Goal: Task Accomplishment & Management: Manage account settings

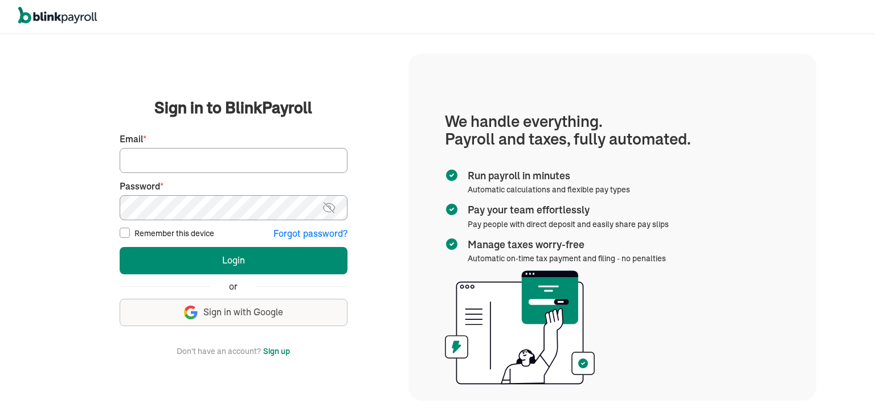
click at [225, 165] on input "Email *" at bounding box center [234, 160] width 228 height 25
click at [152, 165] on input "Email *" at bounding box center [234, 160] width 228 height 25
type input "proteltech1@gmail.com"
click at [325, 212] on img at bounding box center [329, 208] width 14 height 14
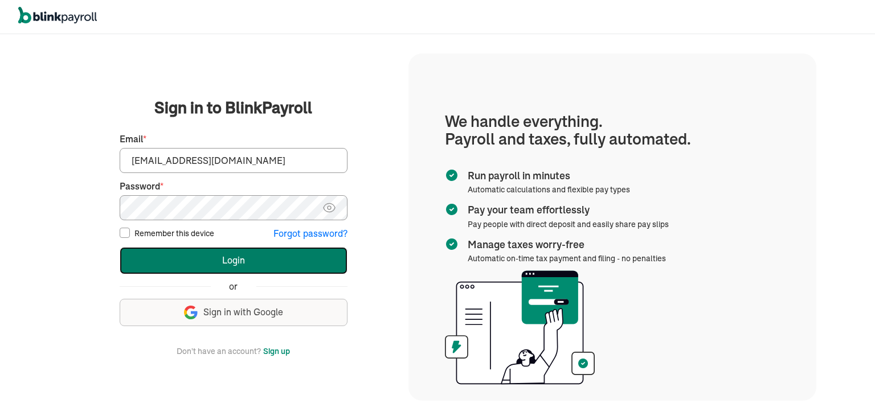
click at [242, 260] on button "Login" at bounding box center [234, 260] width 228 height 27
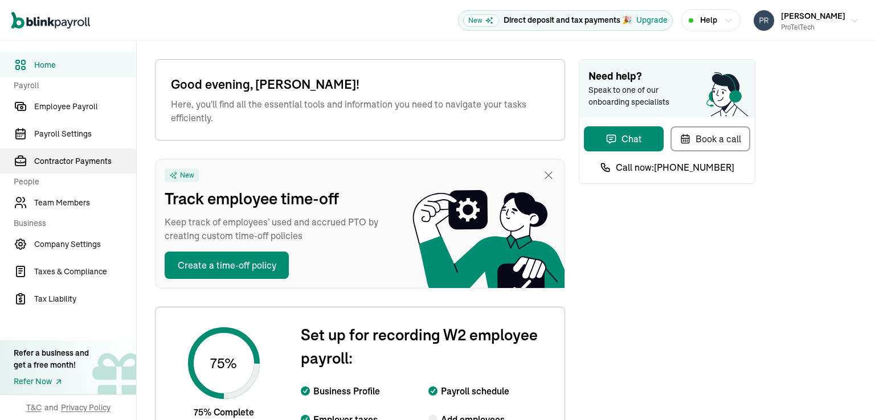
click at [100, 158] on span "Contractor Payments" at bounding box center [85, 161] width 102 height 12
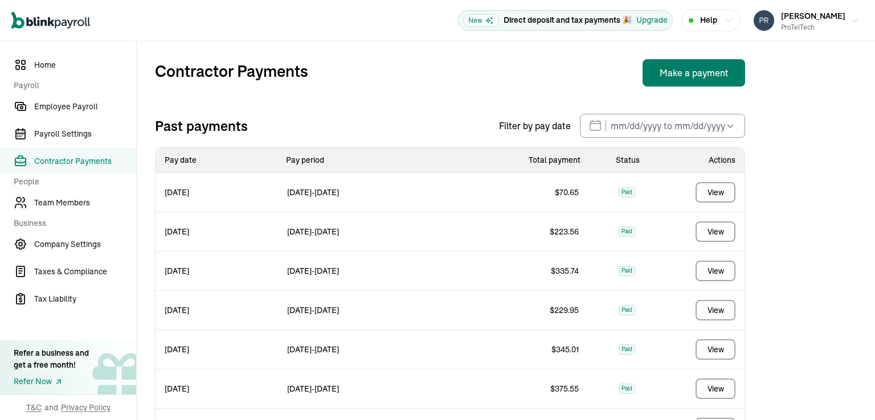
click at [699, 73] on button "Make a payment" at bounding box center [693, 72] width 102 height 27
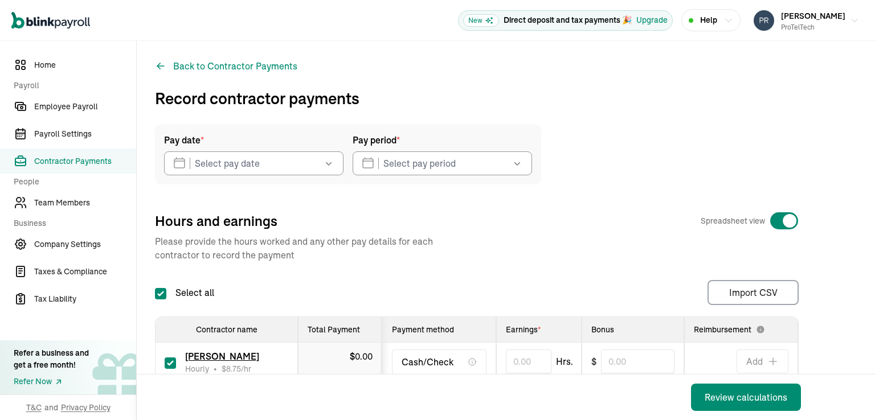
click at [336, 162] on button "button" at bounding box center [327, 163] width 32 height 24
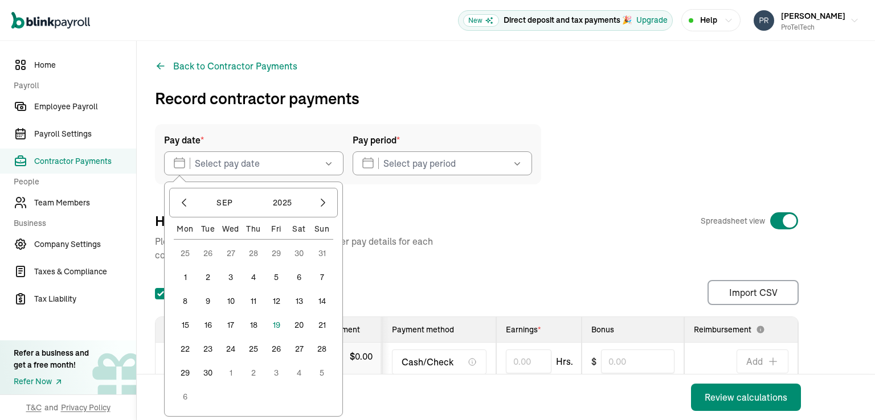
click at [279, 323] on button "19" at bounding box center [276, 325] width 23 height 23
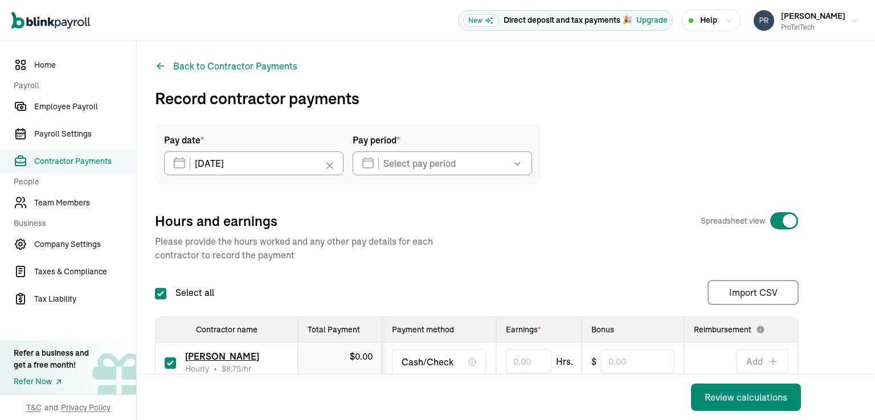
click at [517, 162] on icon "button" at bounding box center [516, 163] width 11 height 11
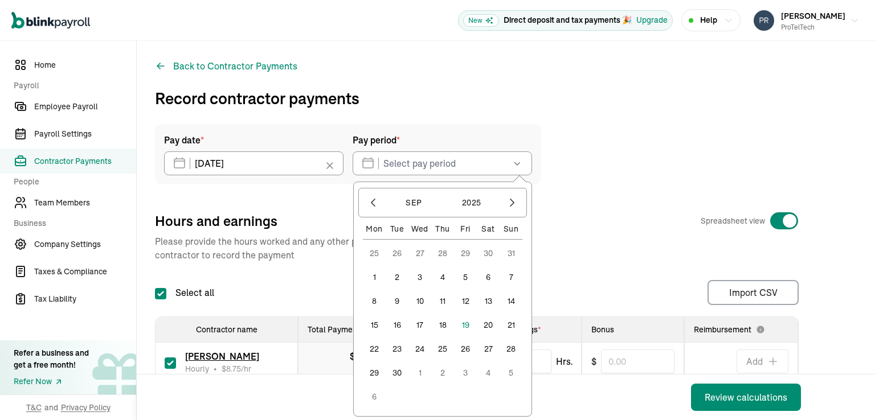
click at [374, 327] on button "15" at bounding box center [374, 325] width 23 height 23
click at [467, 324] on button "19" at bounding box center [465, 325] width 23 height 23
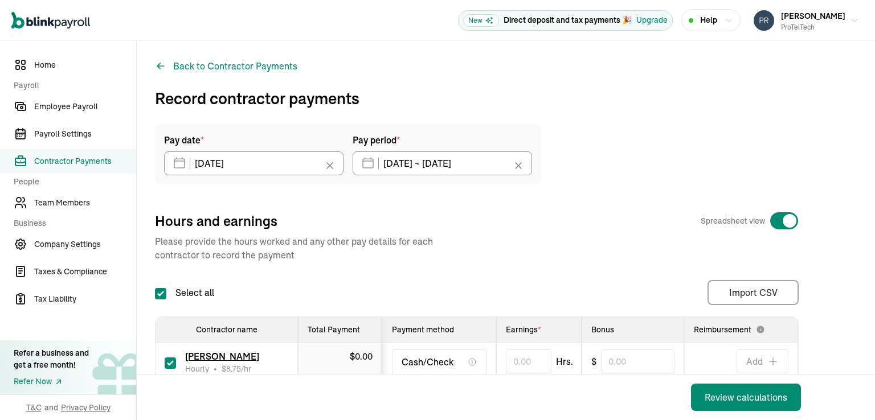
type input "09/15/2025 ~ 09/19/2025"
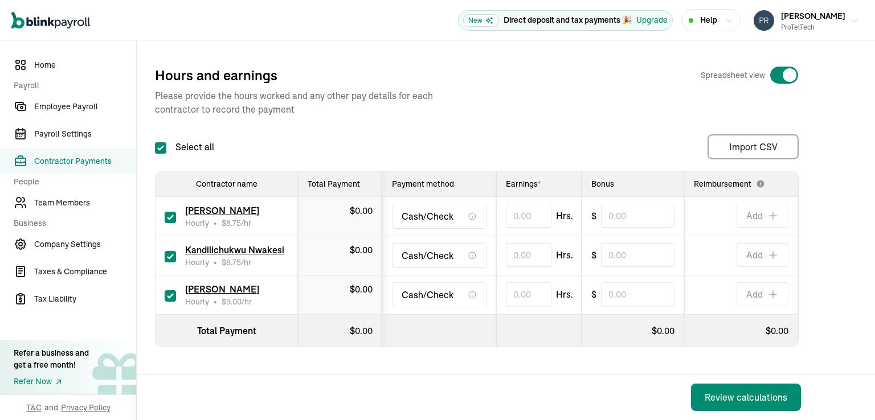
scroll to position [154, 0]
click at [176, 249] on div "Kandilichukwu Nwakesi Hourly • $ 8.75 /hr" at bounding box center [227, 255] width 124 height 25
click at [174, 251] on input "checkbox" at bounding box center [170, 256] width 11 height 11
checkbox input "false"
type input "0.00"
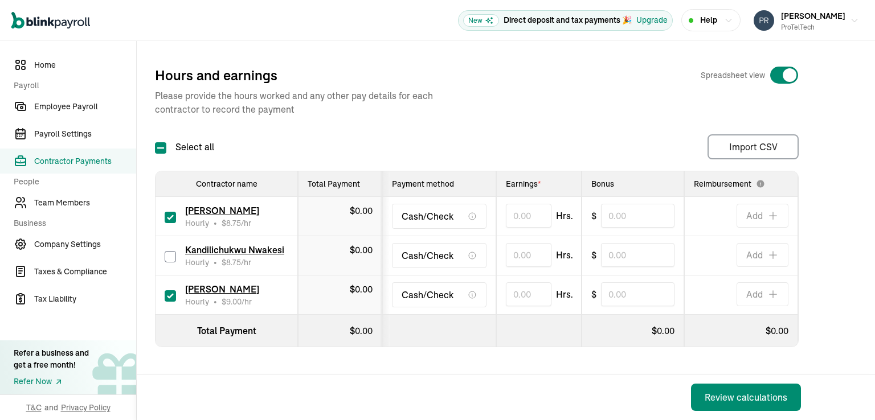
type input "0"
click at [173, 212] on input "checkbox" at bounding box center [170, 217] width 11 height 11
checkbox input "false"
type input "0.00"
type input "0"
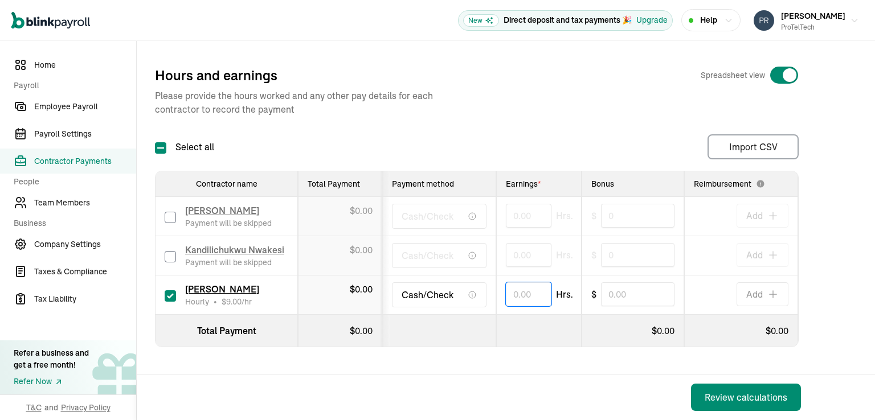
click at [513, 288] on input "text" at bounding box center [529, 294] width 46 height 24
type input "17.82"
click at [530, 369] on div "Pay date * 09/19/2025 Sep 2025 Mon Tue Wed Thu Fri Sat Sun 25 26 27 28 29 30 31…" at bounding box center [505, 190] width 701 height 424
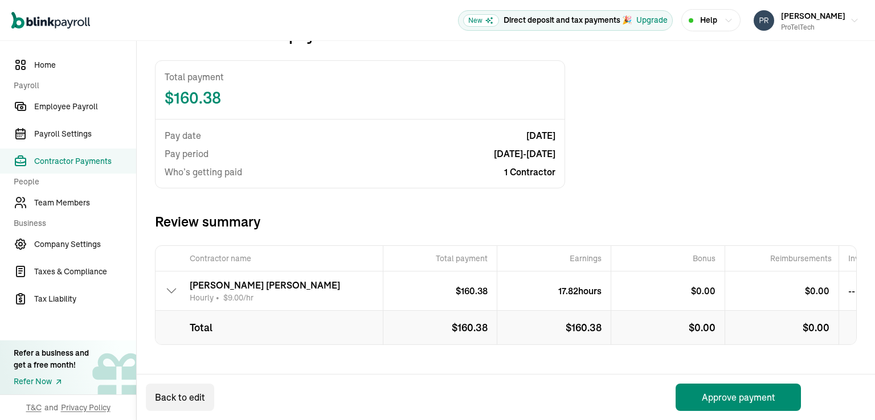
scroll to position [72, 0]
click at [740, 397] on button "Approve payment" at bounding box center [737, 397] width 125 height 27
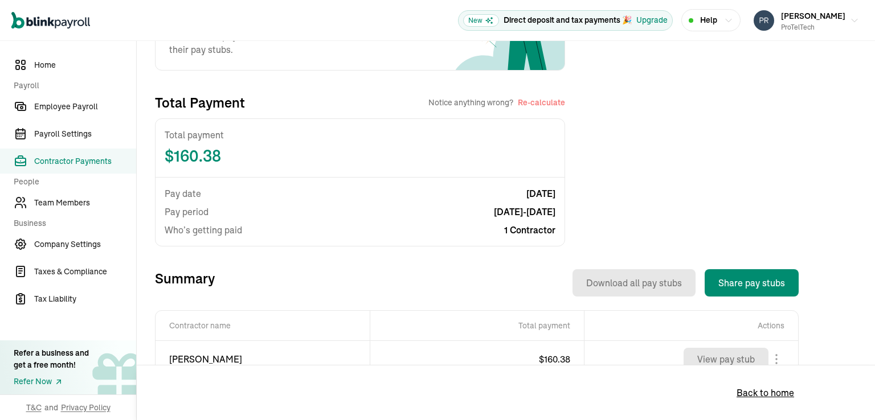
scroll to position [228, 0]
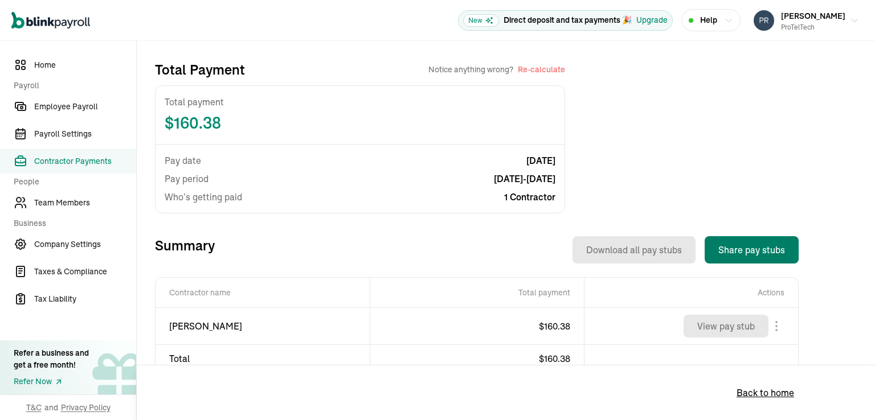
click at [745, 251] on button "Share pay stubs" at bounding box center [751, 249] width 94 height 27
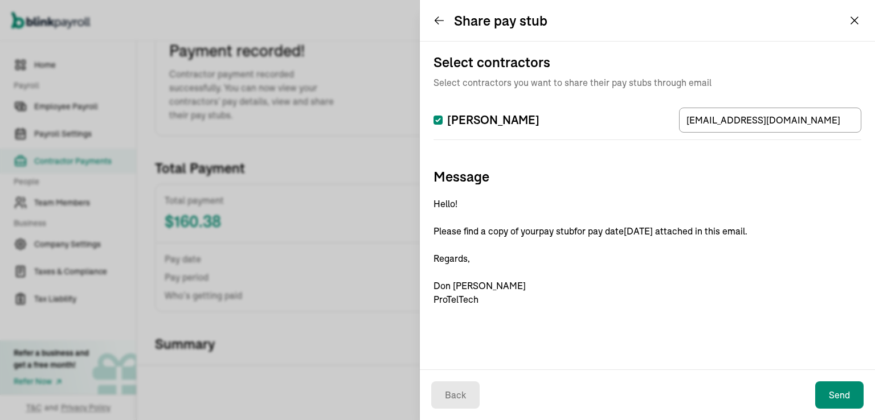
scroll to position [85, 0]
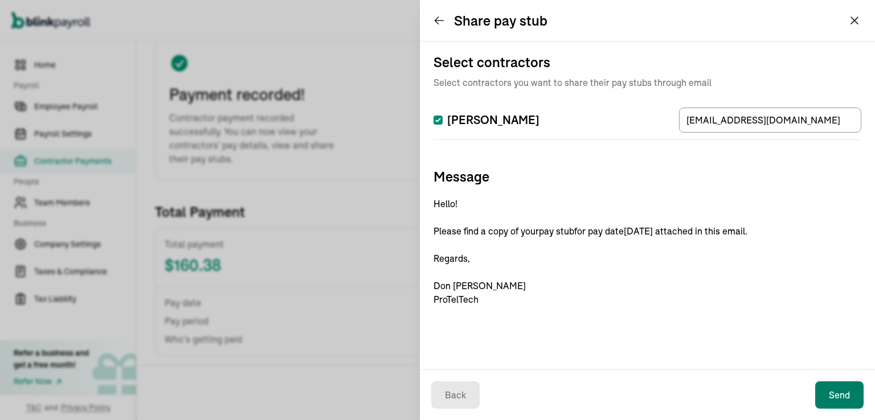
click at [838, 398] on button "Send" at bounding box center [839, 394] width 48 height 27
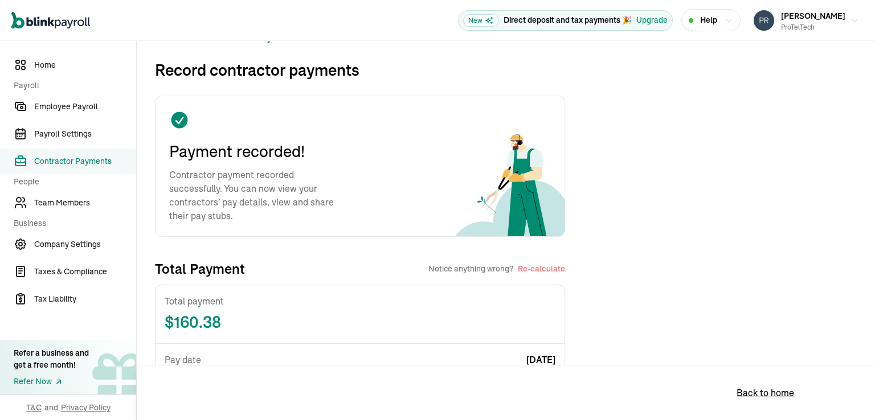
scroll to position [0, 0]
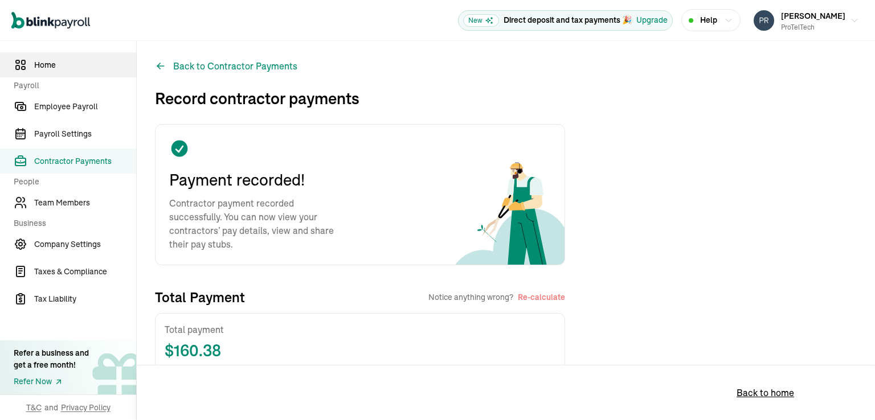
click at [58, 65] on span "Home" at bounding box center [85, 65] width 102 height 12
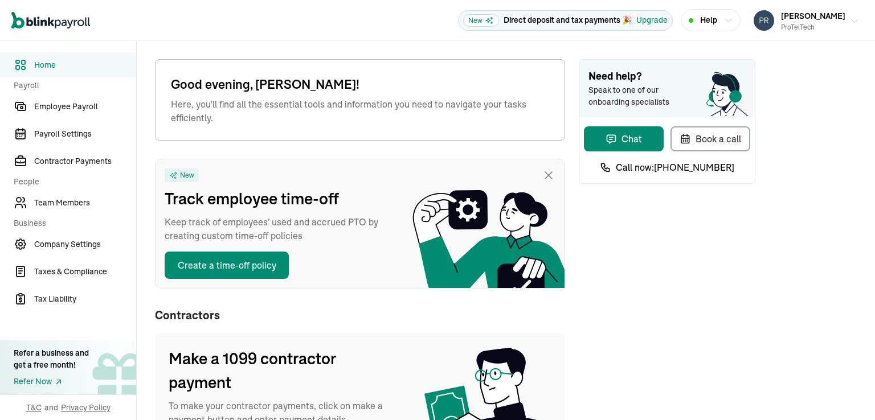
click at [849, 20] on icon "button" at bounding box center [853, 21] width 9 height 9
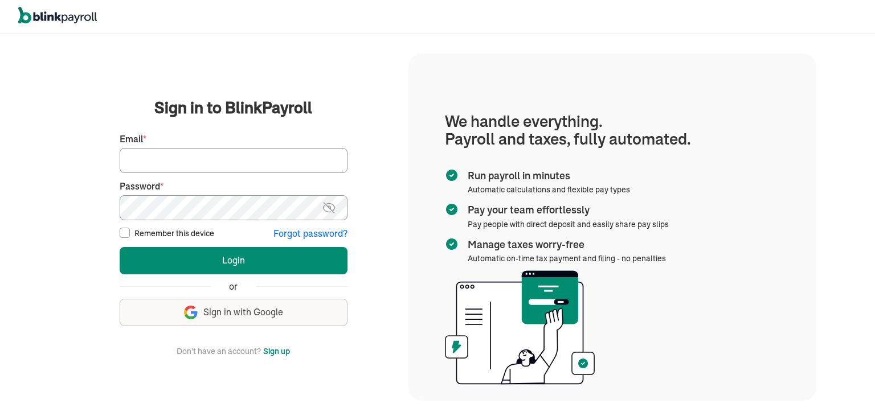
click at [159, 163] on input "Email *" at bounding box center [234, 160] width 228 height 25
type input "[EMAIL_ADDRESS][DOMAIN_NAME]"
click at [126, 233] on input "Remember this device" at bounding box center [125, 233] width 10 height 10
checkbox input "true"
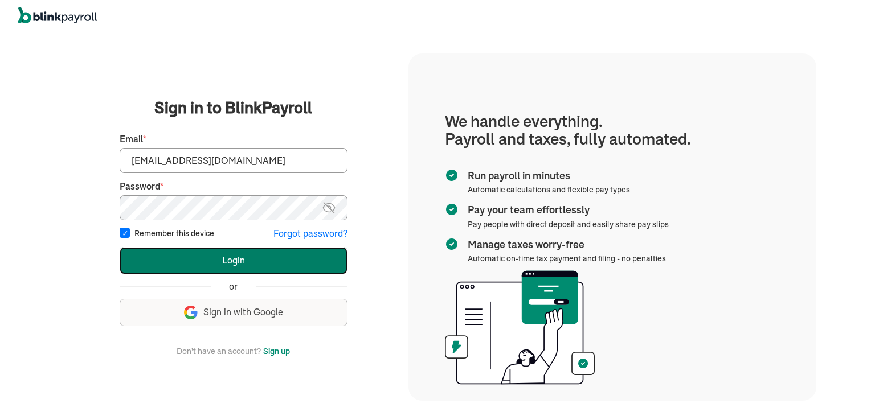
click at [232, 260] on button "Login" at bounding box center [234, 260] width 228 height 27
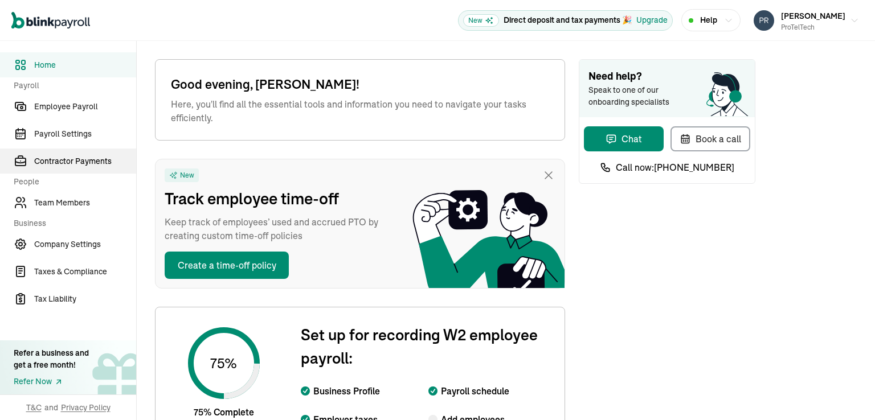
click at [69, 164] on span "Contractor Payments" at bounding box center [85, 161] width 102 height 12
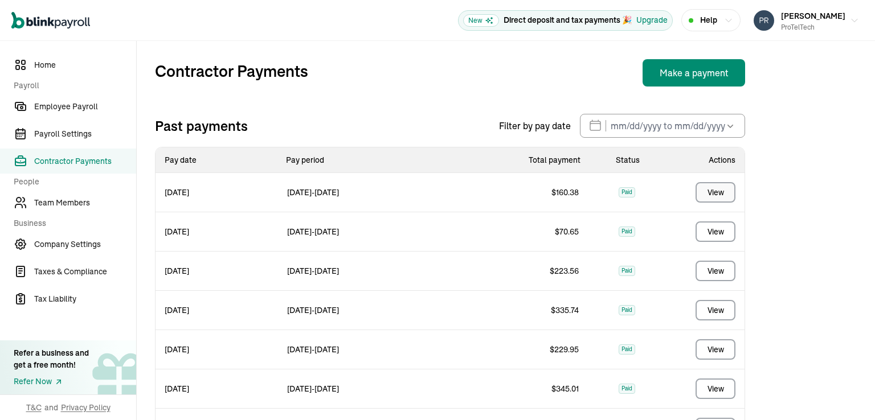
click at [712, 193] on div "View" at bounding box center [715, 192] width 17 height 11
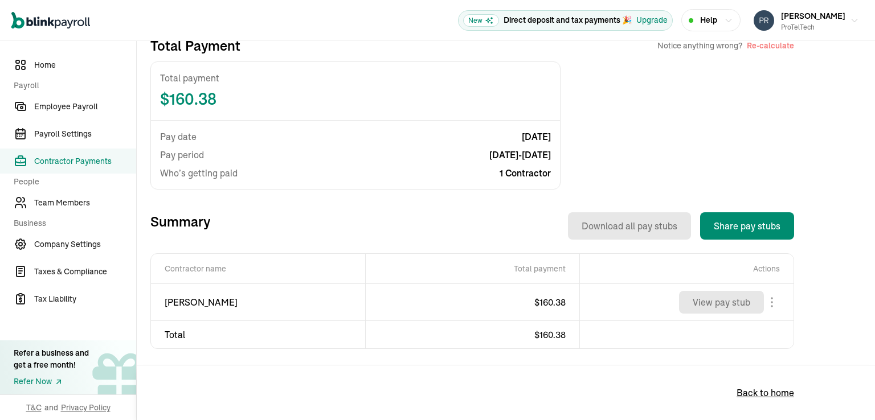
scroll to position [61, 0]
click at [849, 21] on icon "button" at bounding box center [853, 21] width 9 height 9
